Goal: Task Accomplishment & Management: Manage account settings

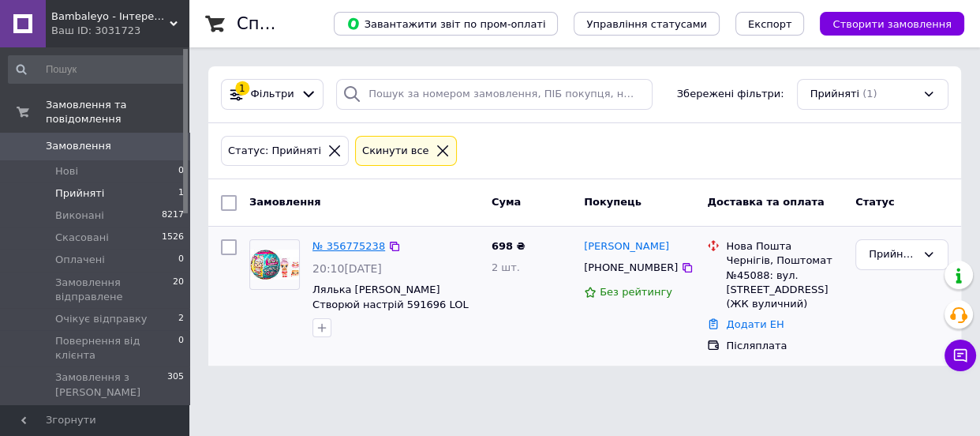
click at [354, 251] on link "№ 356775238" at bounding box center [349, 246] width 73 height 12
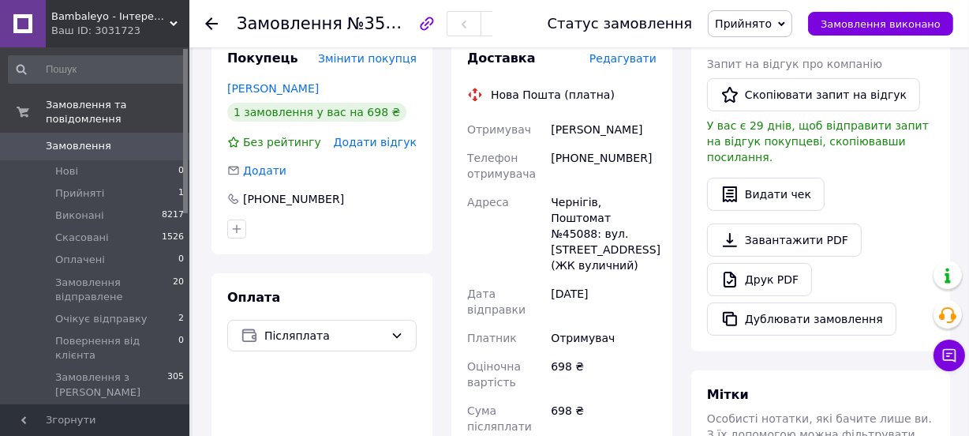
scroll to position [143, 0]
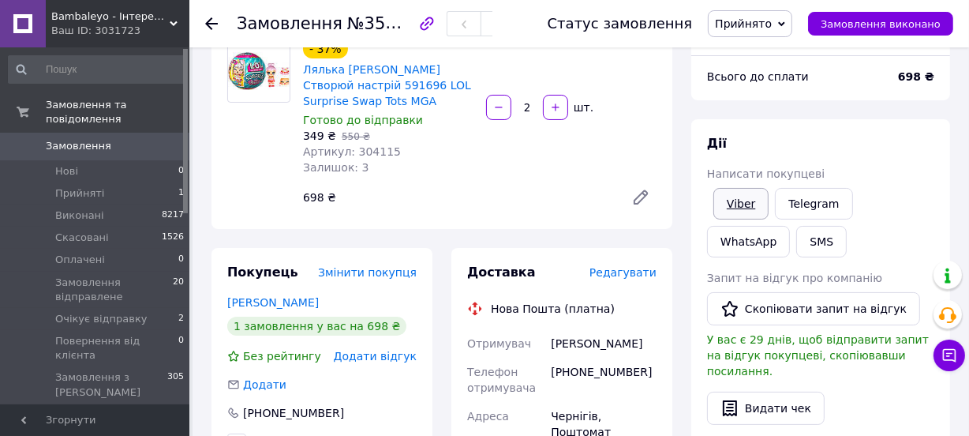
click at [740, 205] on link "Viber" at bounding box center [740, 204] width 55 height 32
click at [948, 354] on icon at bounding box center [950, 355] width 16 height 16
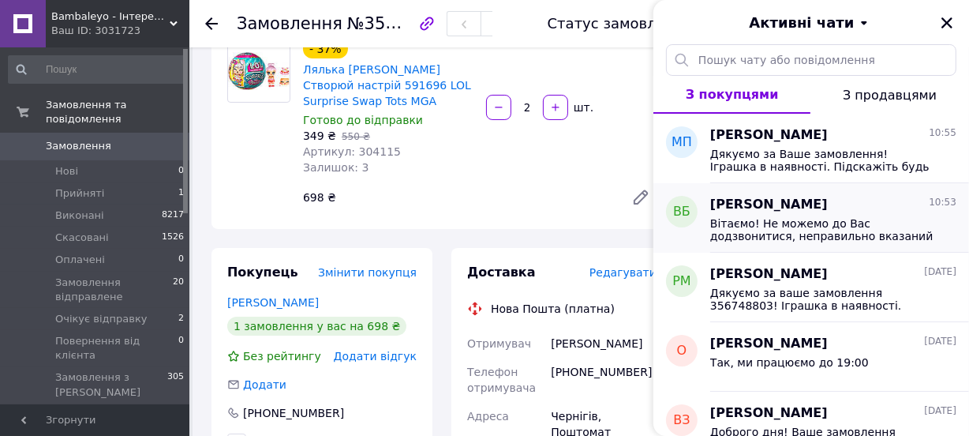
click at [818, 219] on span "Вітаємо! Не можемо до Вас додзвонитися, неправильно вказаний номер. Підкажіть, …" at bounding box center [822, 229] width 224 height 25
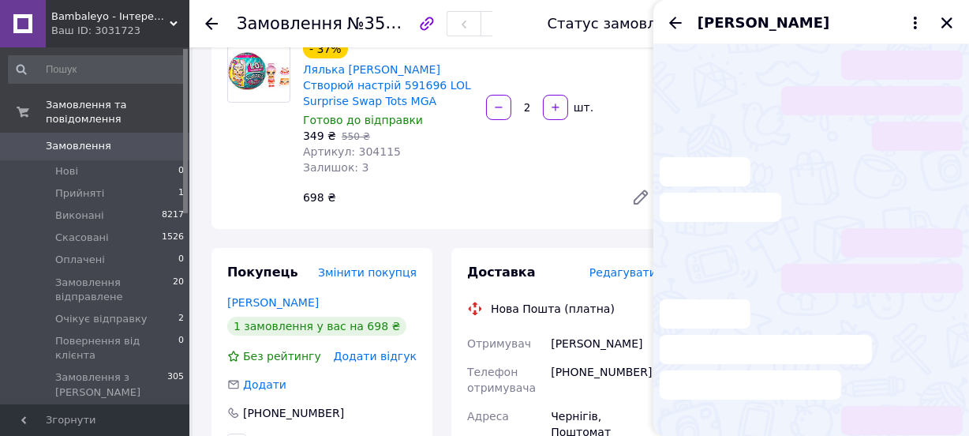
scroll to position [51, 0]
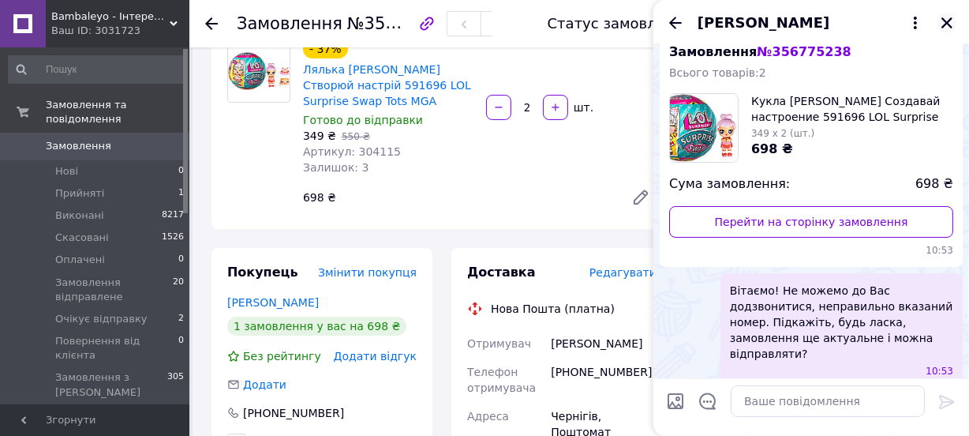
click at [940, 25] on icon "Закрити" at bounding box center [947, 23] width 14 height 14
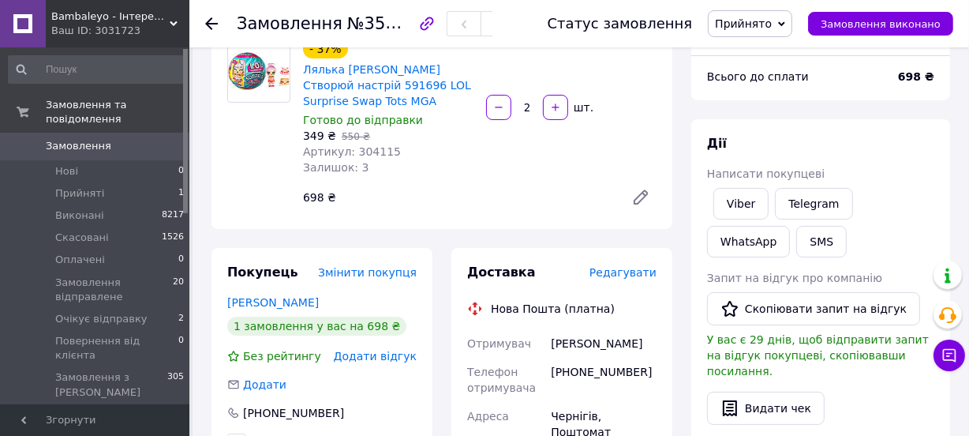
click at [216, 23] on use at bounding box center [211, 23] width 13 height 13
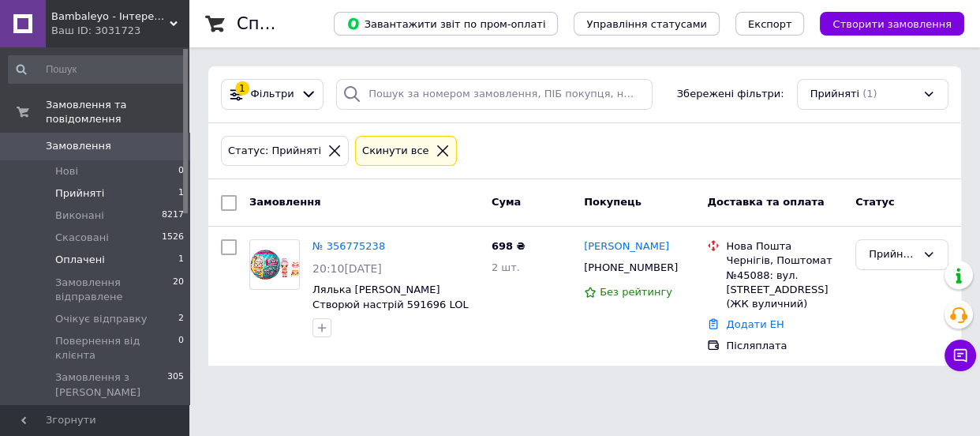
click at [108, 249] on li "Оплачені 1" at bounding box center [96, 260] width 193 height 22
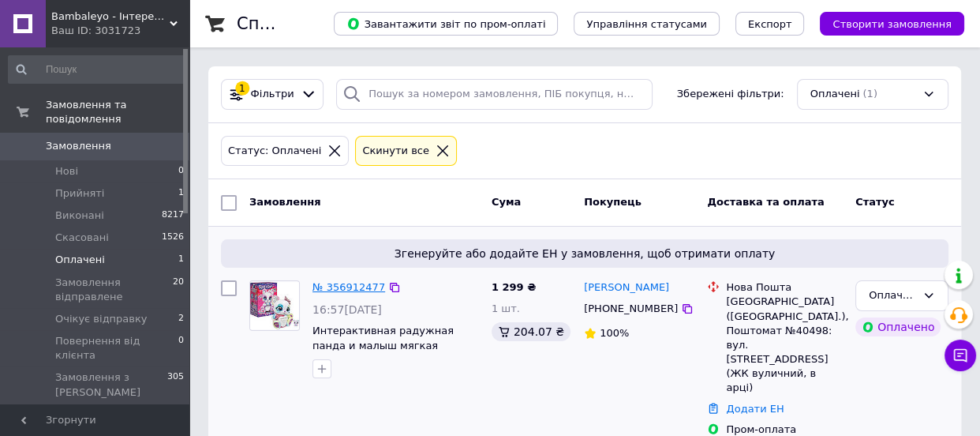
click at [360, 289] on link "№ 356912477" at bounding box center [349, 287] width 73 height 12
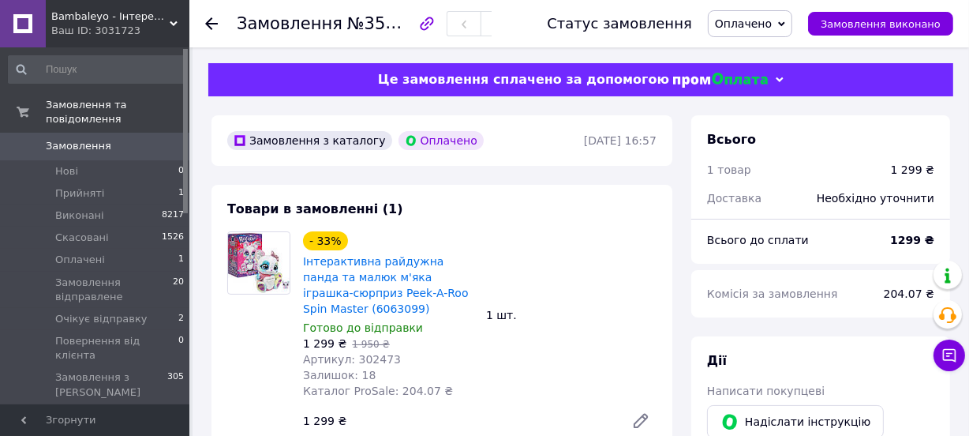
click at [385, 27] on span "№356912477" at bounding box center [403, 23] width 112 height 20
copy span "356912477"
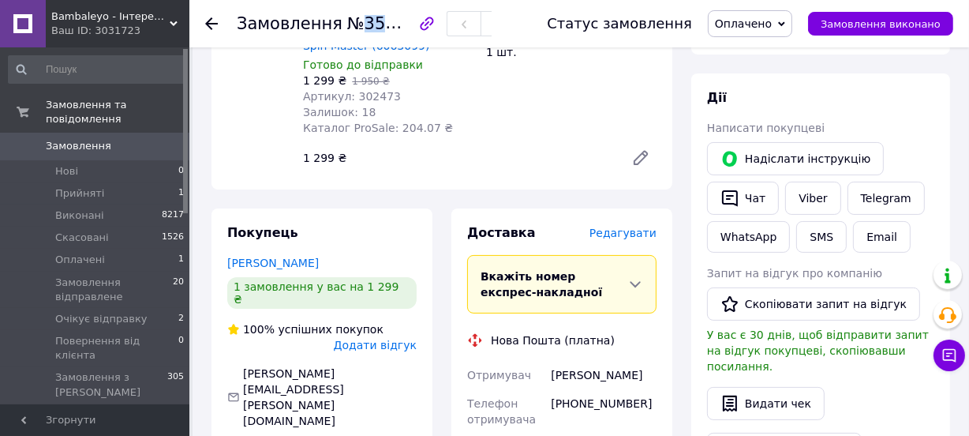
scroll to position [215, 0]
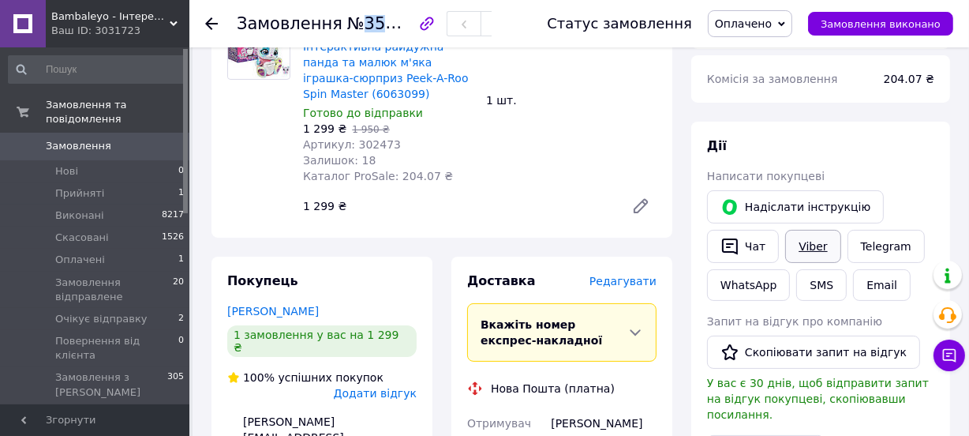
click at [788, 245] on link "Viber" at bounding box center [812, 246] width 55 height 33
click at [387, 23] on span "№356912477" at bounding box center [403, 23] width 112 height 20
copy span "356912477"
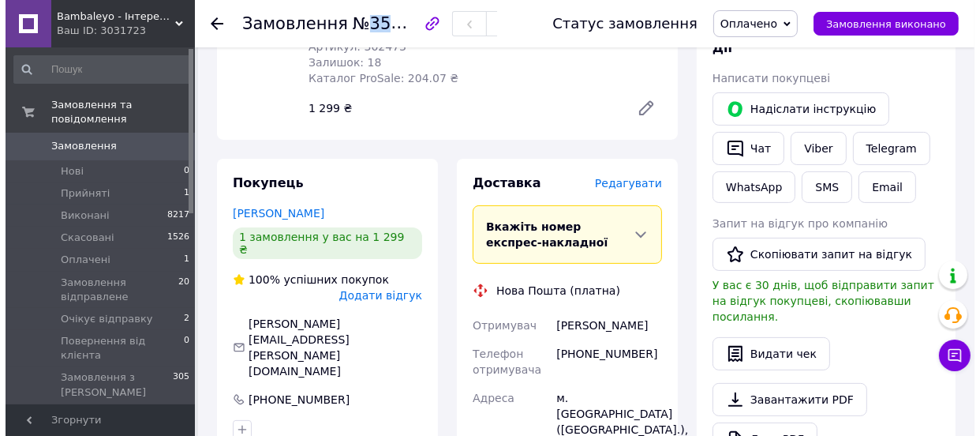
scroll to position [286, 0]
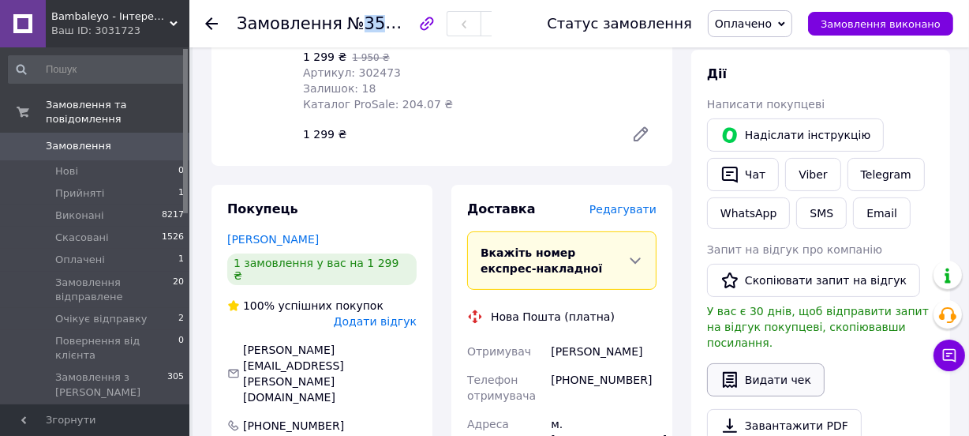
click at [742, 363] on button "Видати чек" at bounding box center [766, 379] width 118 height 33
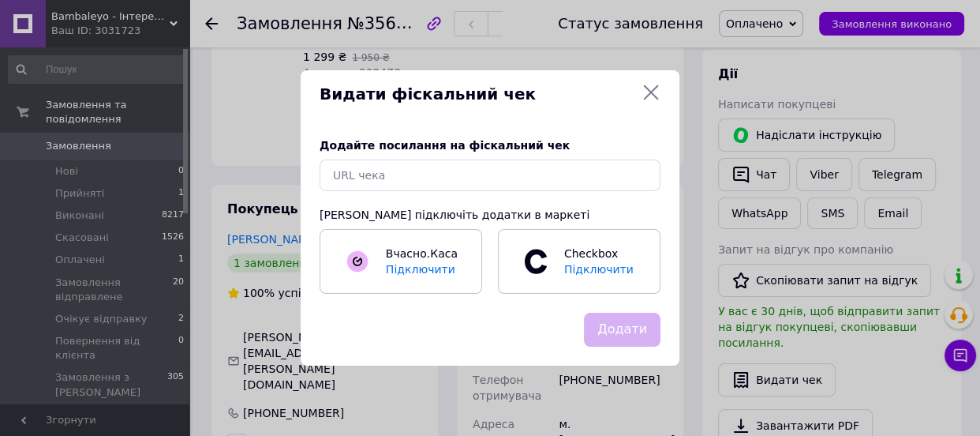
click at [507, 152] on span "Додайте посилання на фіскальний чек" at bounding box center [445, 145] width 250 height 13
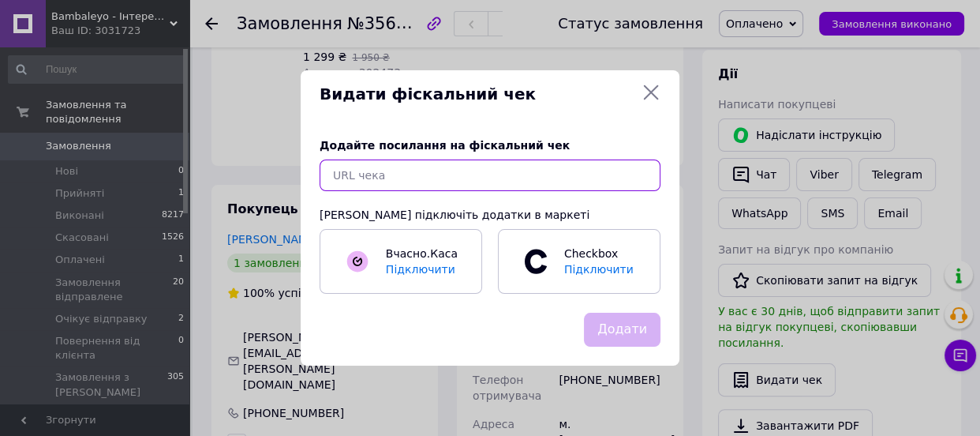
click at [478, 174] on input "text" at bounding box center [490, 175] width 341 height 32
paste input "https://check.checkbox.ua/82ad0709-50ba-43aa-8944-1f903de3522e"
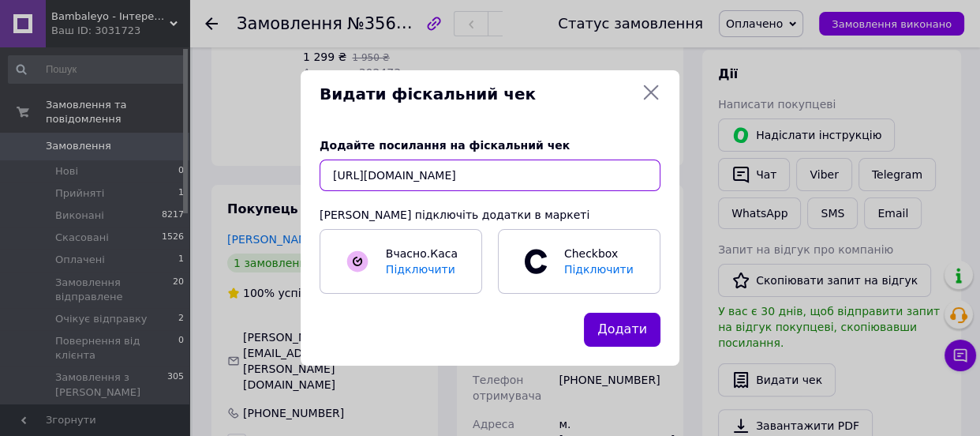
type input "https://check.checkbox.ua/82ad0709-50ba-43aa-8944-1f903de3522e"
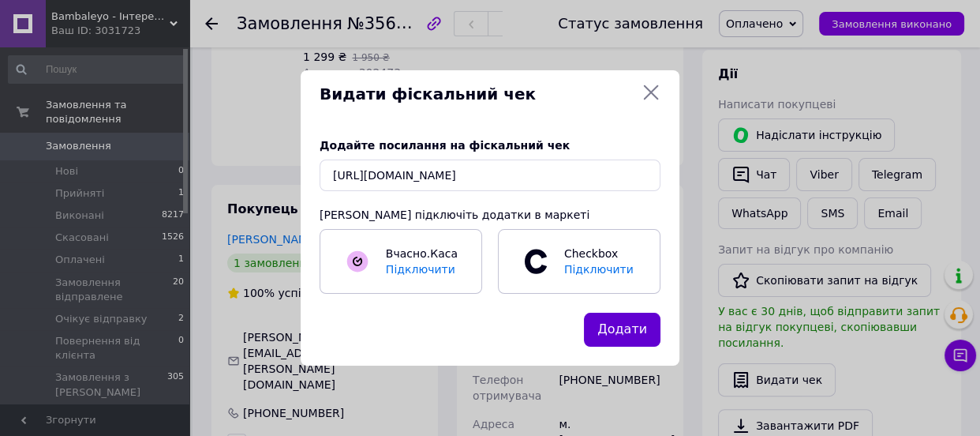
click at [636, 316] on button "Додати" at bounding box center [622, 330] width 77 height 34
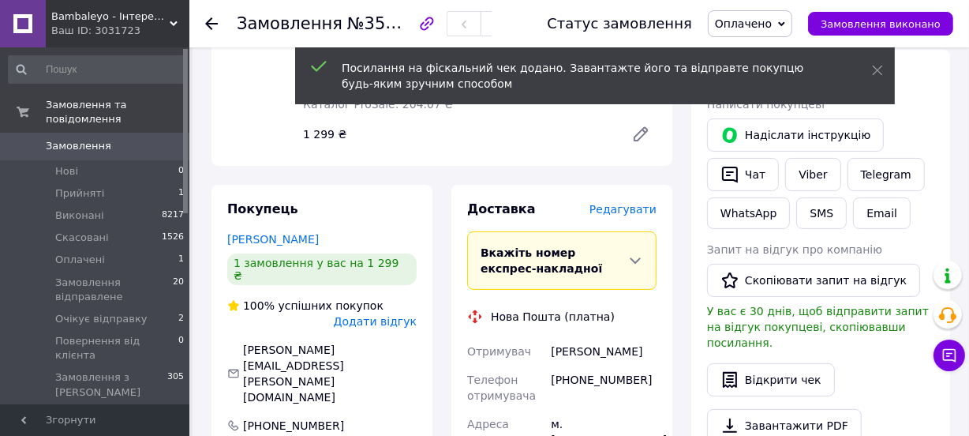
click at [630, 203] on span "Редагувати" at bounding box center [623, 209] width 67 height 13
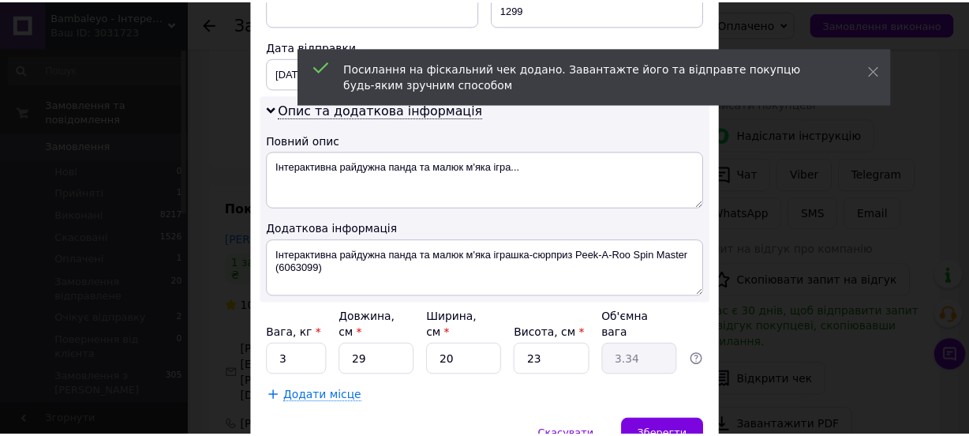
scroll to position [787, 0]
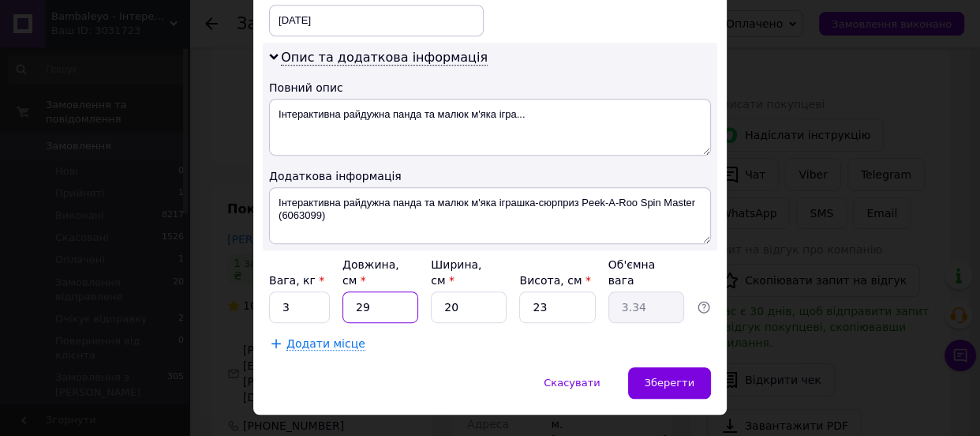
click at [369, 291] on input "29" at bounding box center [381, 307] width 76 height 32
type input "2"
type input "0.23"
type input "22"
type input "2.53"
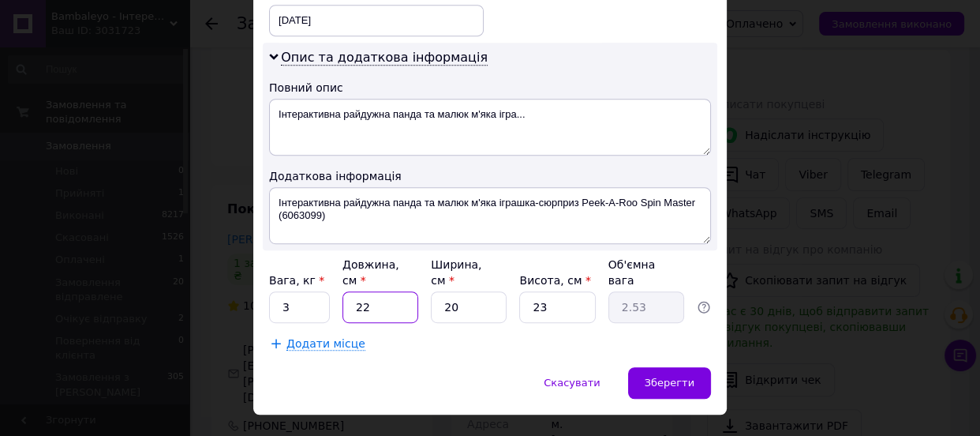
type input "22"
drag, startPoint x: 485, startPoint y: 270, endPoint x: 436, endPoint y: 278, distance: 48.8
click at [436, 291] on input "20" at bounding box center [469, 307] width 76 height 32
type input "3"
type input "0.38"
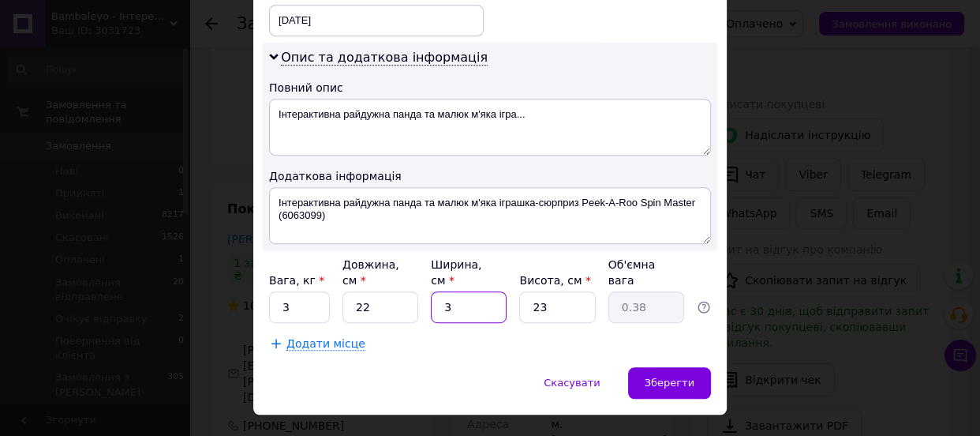
type input "30"
type input "3.8"
type input "30"
drag, startPoint x: 563, startPoint y: 274, endPoint x: 525, endPoint y: 278, distance: 38.1
click at [525, 291] on input "23" at bounding box center [557, 307] width 76 height 32
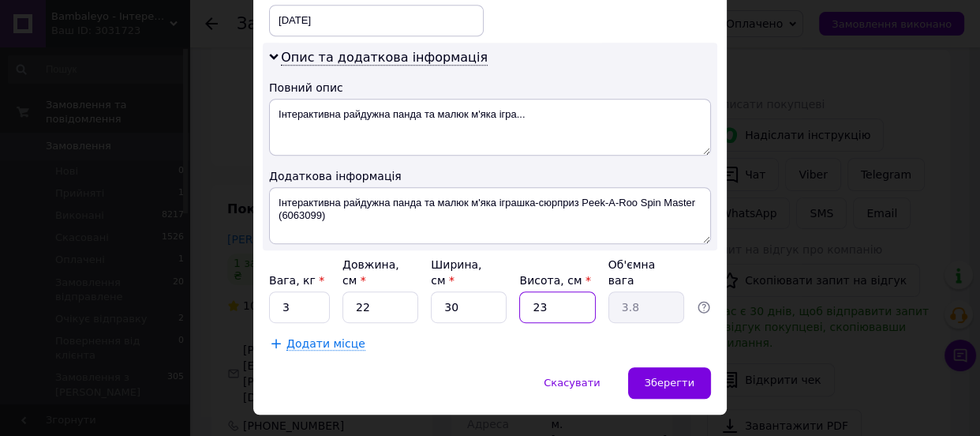
type input "1"
type input "0.17"
type input "15"
type input "2.48"
type input "15"
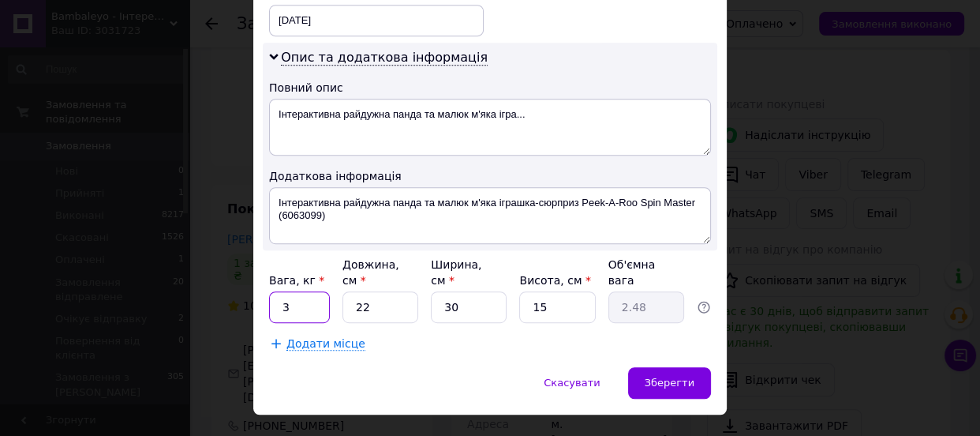
click at [292, 291] on input "3" at bounding box center [299, 307] width 61 height 32
click at [292, 291] on input "Вага, кг *" at bounding box center [299, 307] width 61 height 32
type input "2.5"
click at [653, 367] on div "Зберегти" at bounding box center [669, 383] width 83 height 32
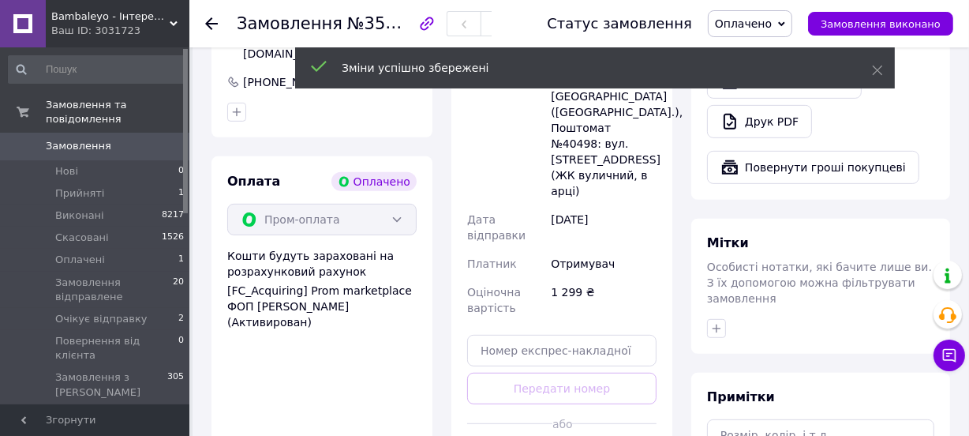
scroll to position [646, 0]
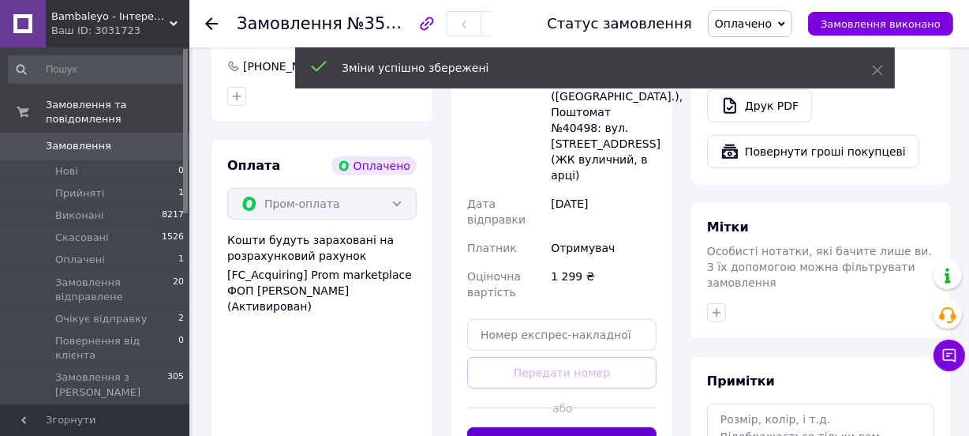
click at [611, 427] on button "Згенерувати ЕН" at bounding box center [561, 443] width 189 height 32
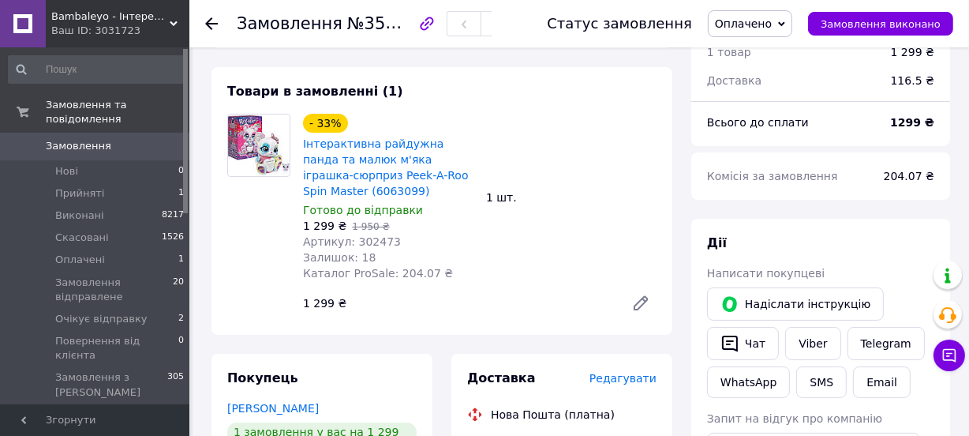
scroll to position [0, 0]
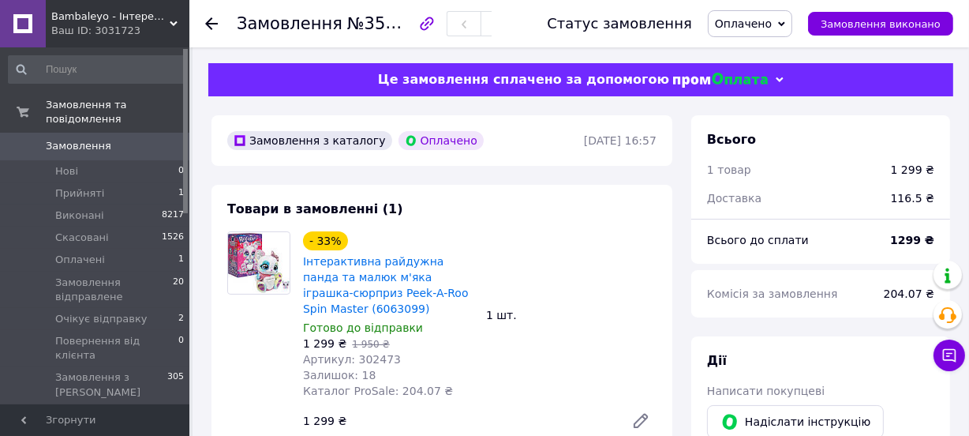
click at [384, 26] on span "№356912477" at bounding box center [403, 23] width 112 height 20
copy span "356912477"
click at [755, 13] on span "Оплачено" at bounding box center [750, 23] width 84 height 27
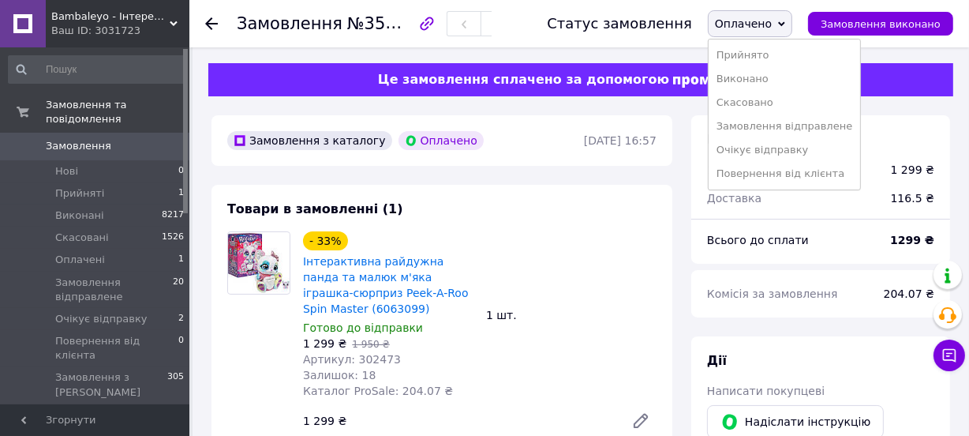
click at [759, 153] on li "Очікує відправку" at bounding box center [785, 150] width 152 height 24
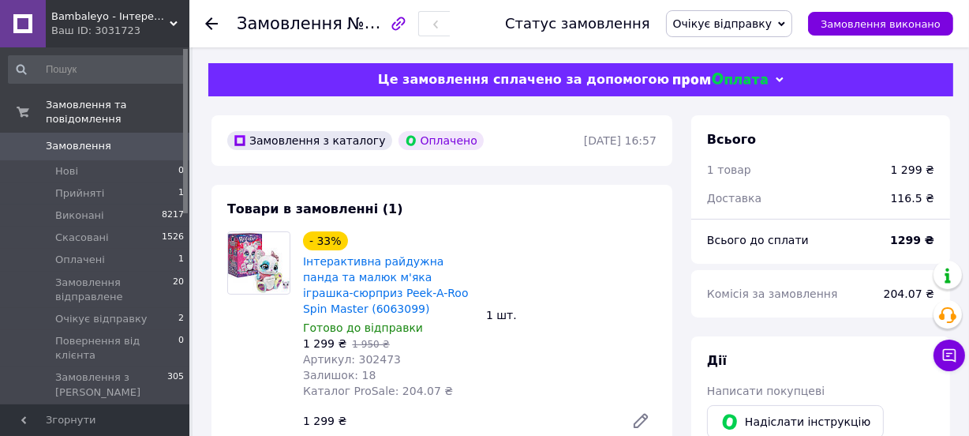
click at [217, 20] on icon at bounding box center [211, 23] width 13 height 13
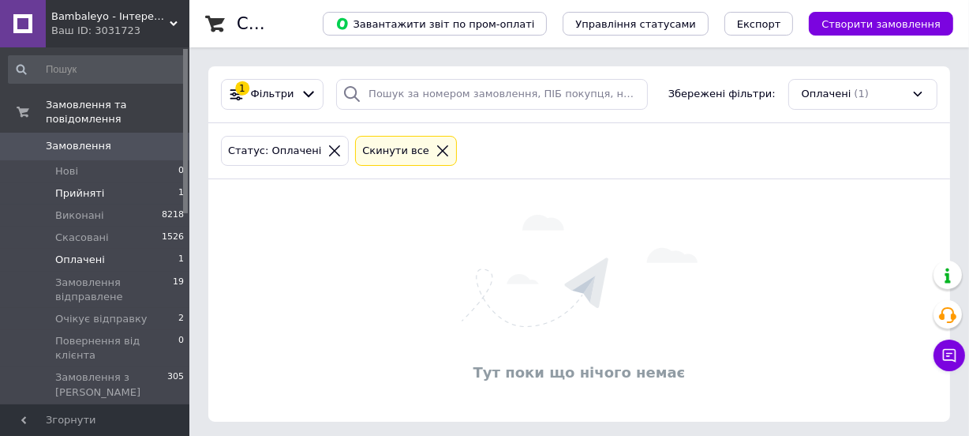
click at [114, 182] on li "Прийняті 1" at bounding box center [96, 193] width 193 height 22
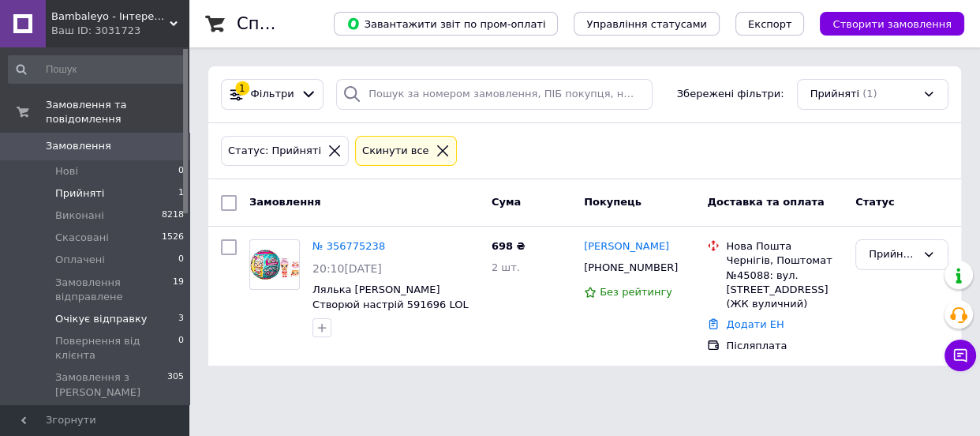
click at [144, 308] on li "Очікує відправку 3" at bounding box center [96, 319] width 193 height 22
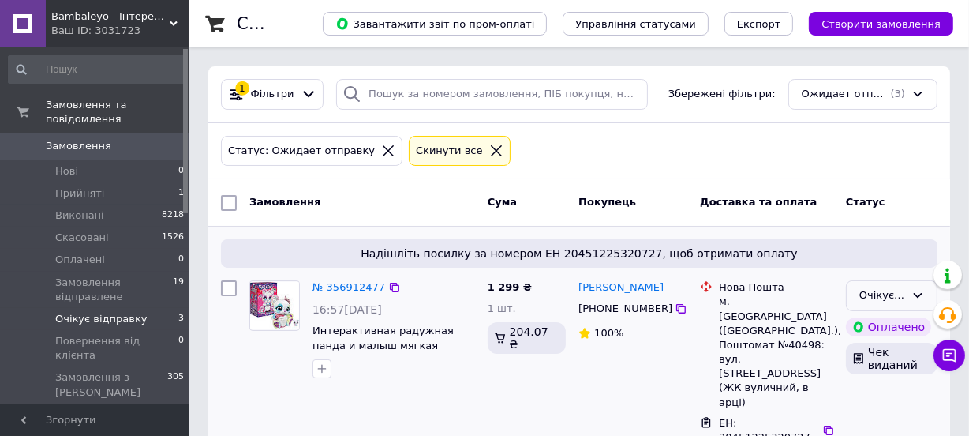
click at [914, 291] on icon at bounding box center [918, 295] width 13 height 13
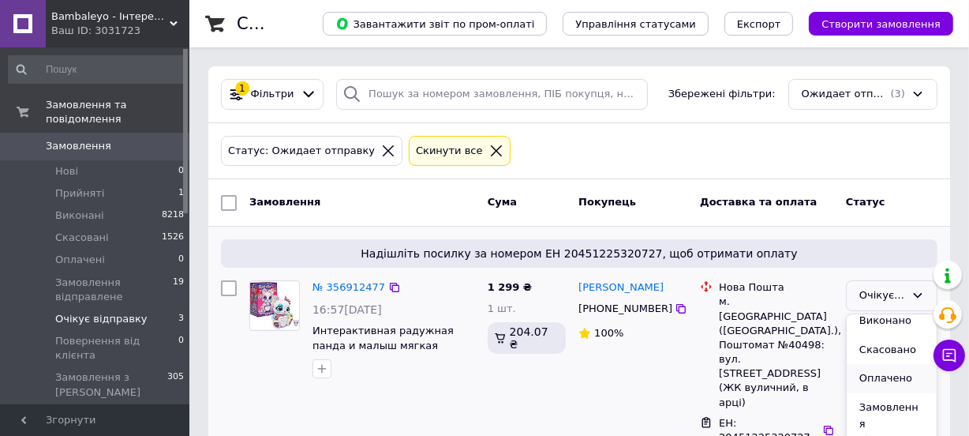
scroll to position [71, 0]
click at [900, 386] on li "Замовлення відправлене" at bounding box center [892, 396] width 90 height 77
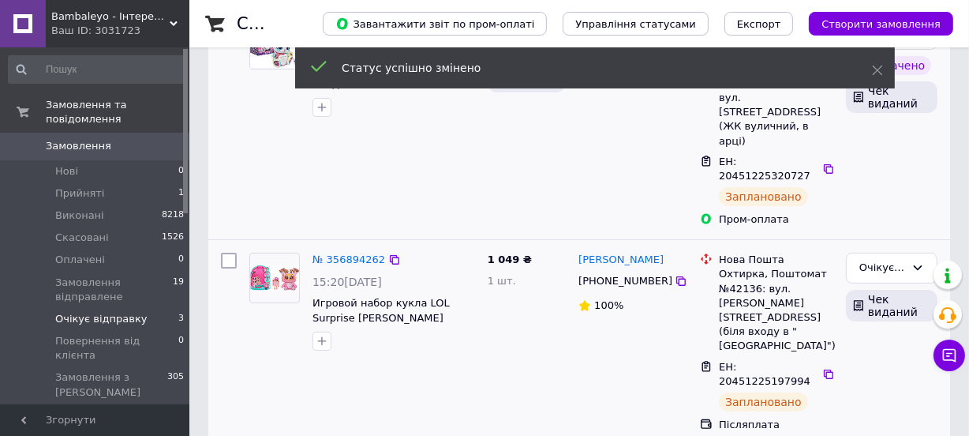
scroll to position [286, 0]
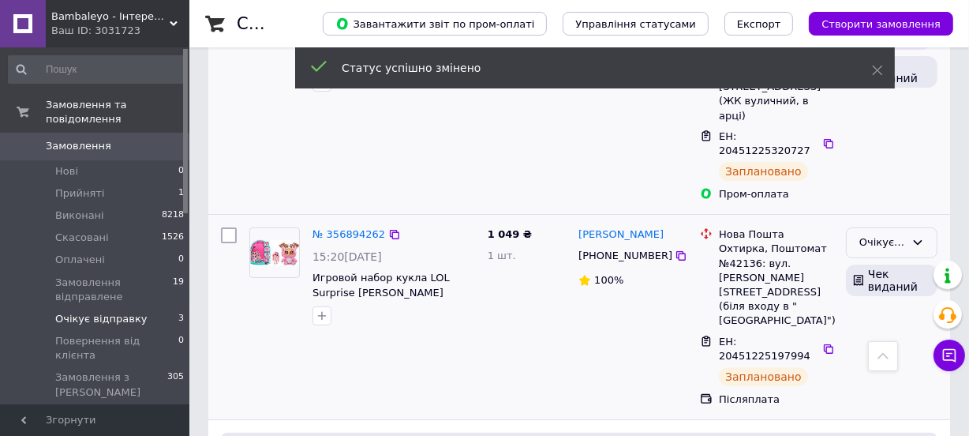
click at [913, 227] on div "Очікує відправку" at bounding box center [892, 242] width 92 height 31
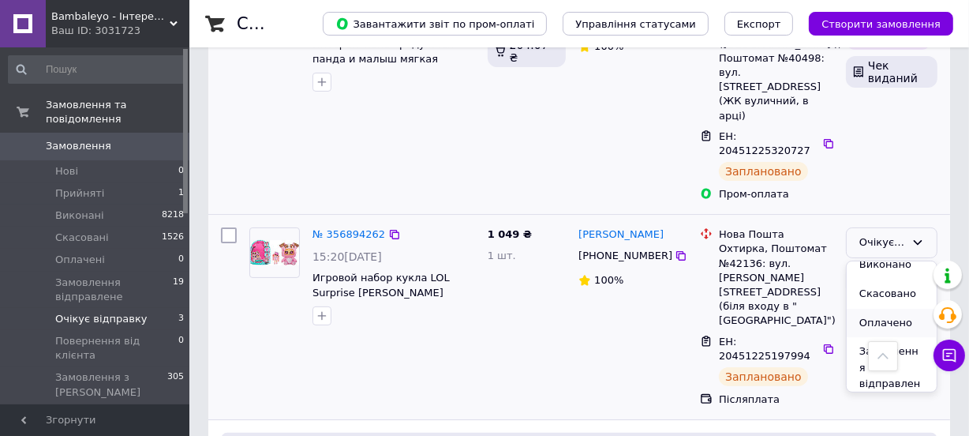
scroll to position [71, 0]
click at [882, 305] on li "Замовлення відправлене" at bounding box center [892, 343] width 90 height 77
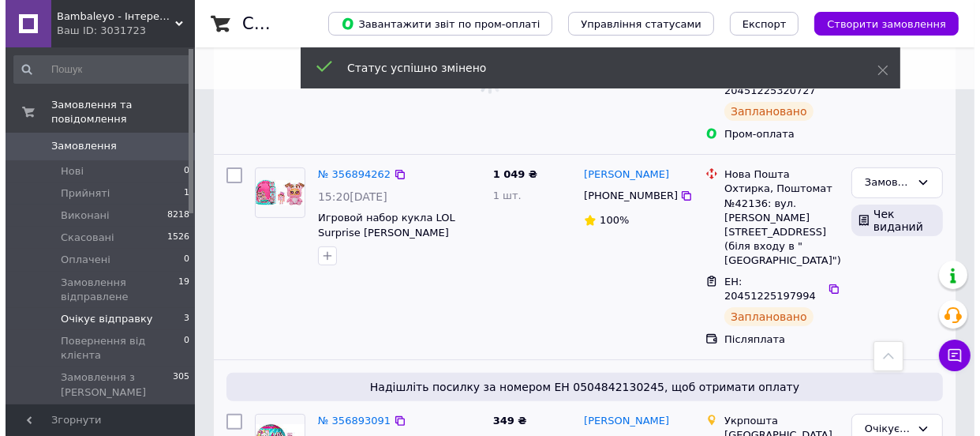
scroll to position [0, 0]
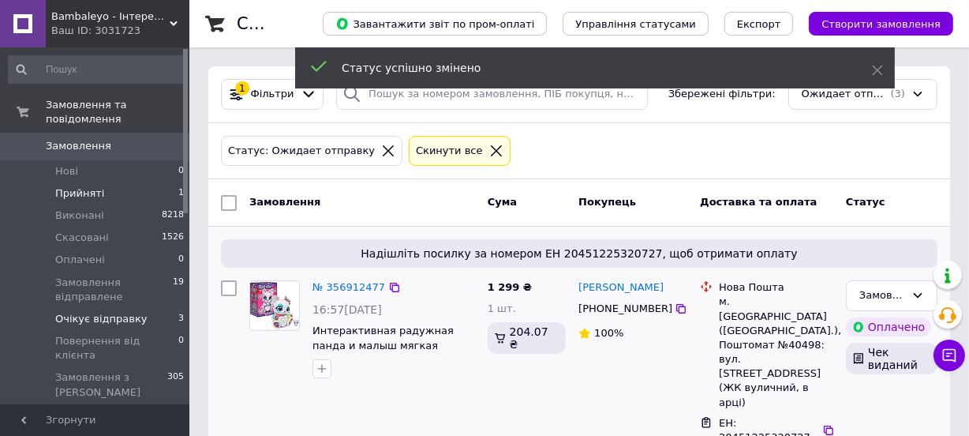
click at [133, 182] on li "Прийняті 1" at bounding box center [96, 193] width 193 height 22
